Goal: Find specific page/section

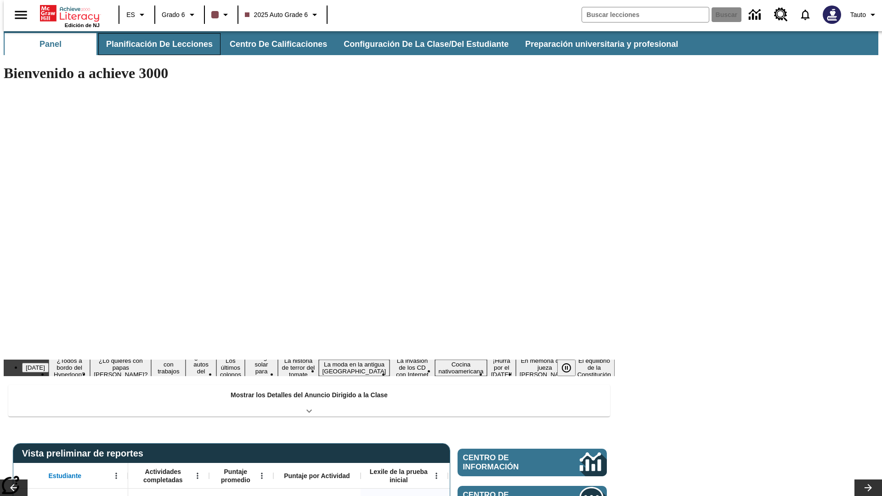
click at [154, 44] on button "Planificación de lecciones" at bounding box center [159, 44] width 122 height 22
